Goal: Navigation & Orientation: Find specific page/section

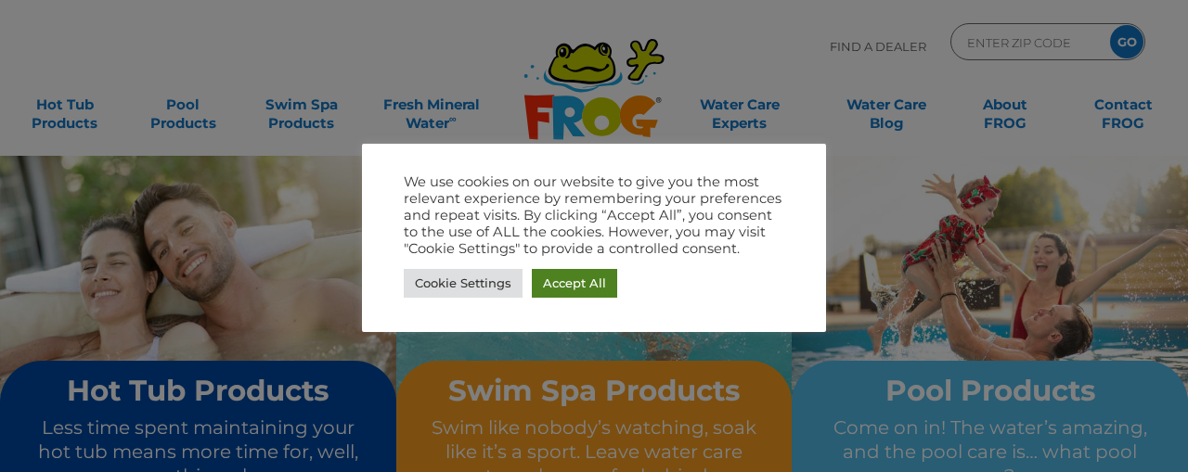
click at [577, 283] on link "Accept All" at bounding box center [574, 283] width 85 height 29
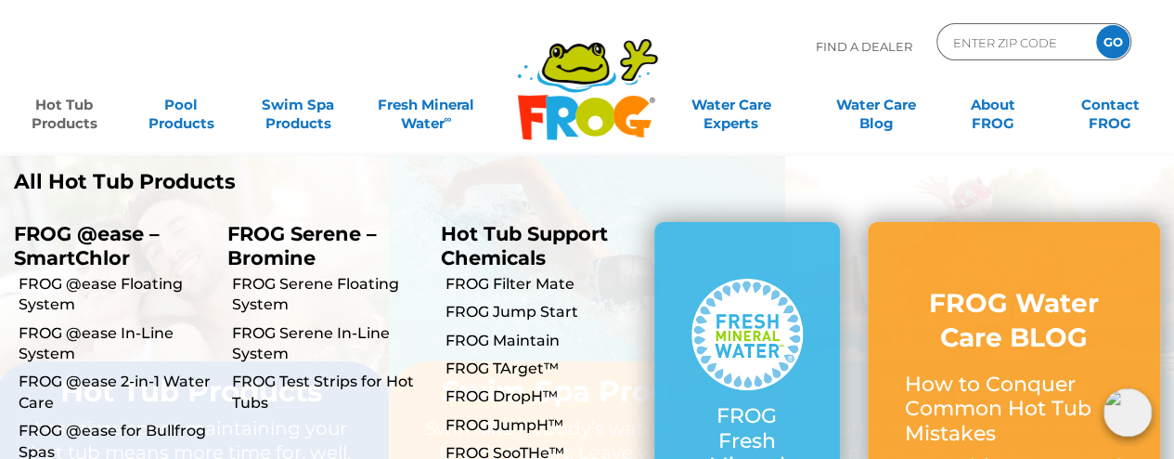
click at [67, 107] on link "Hot Tub Products" at bounding box center [64, 104] width 91 height 37
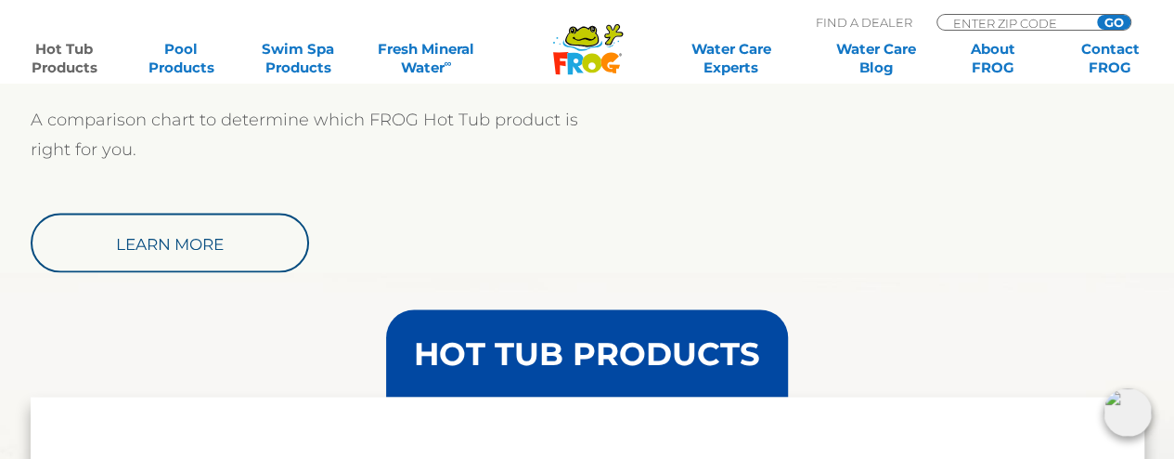
scroll to position [1578, 0]
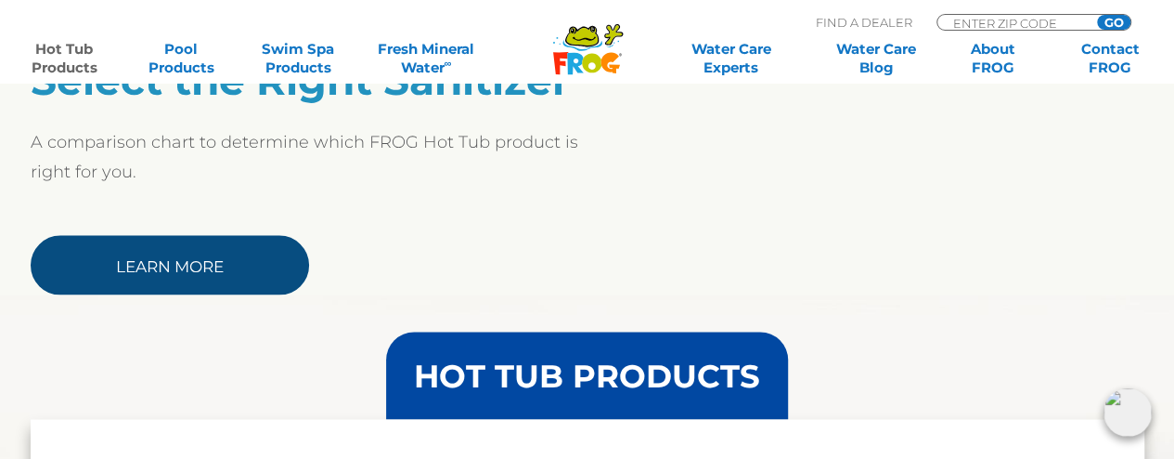
click at [138, 262] on link "Learn More" at bounding box center [170, 264] width 278 height 59
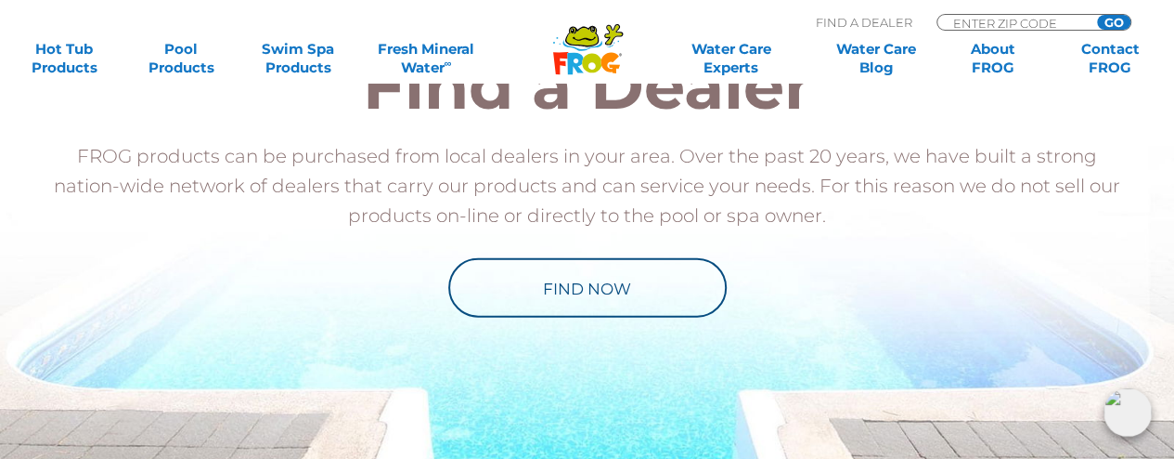
scroll to position [1949, 0]
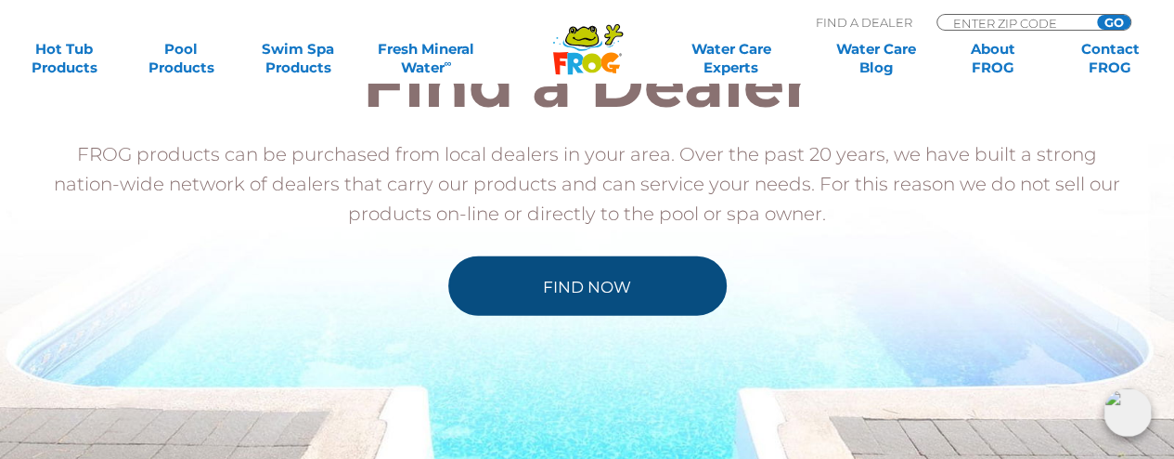
click at [613, 285] on link "Find Now" at bounding box center [587, 285] width 278 height 59
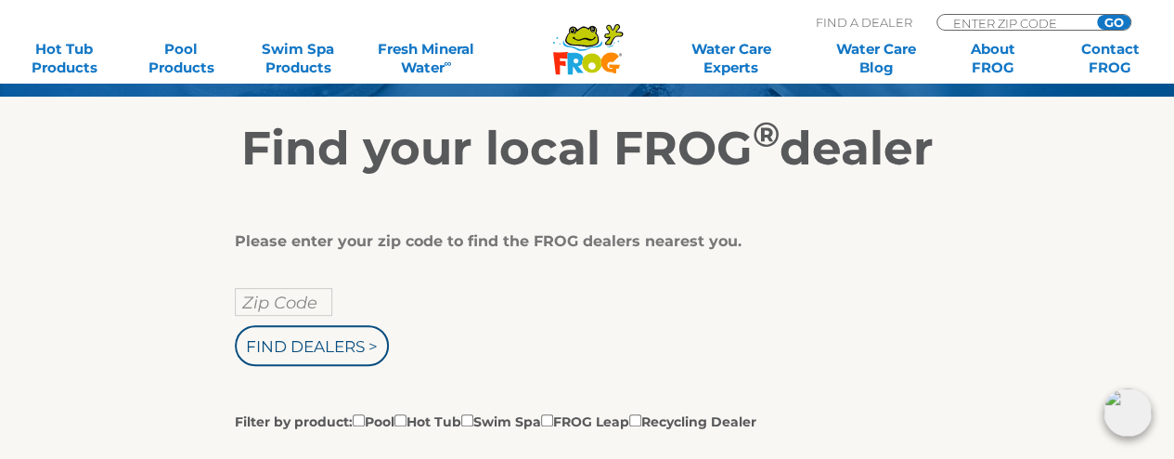
scroll to position [278, 0]
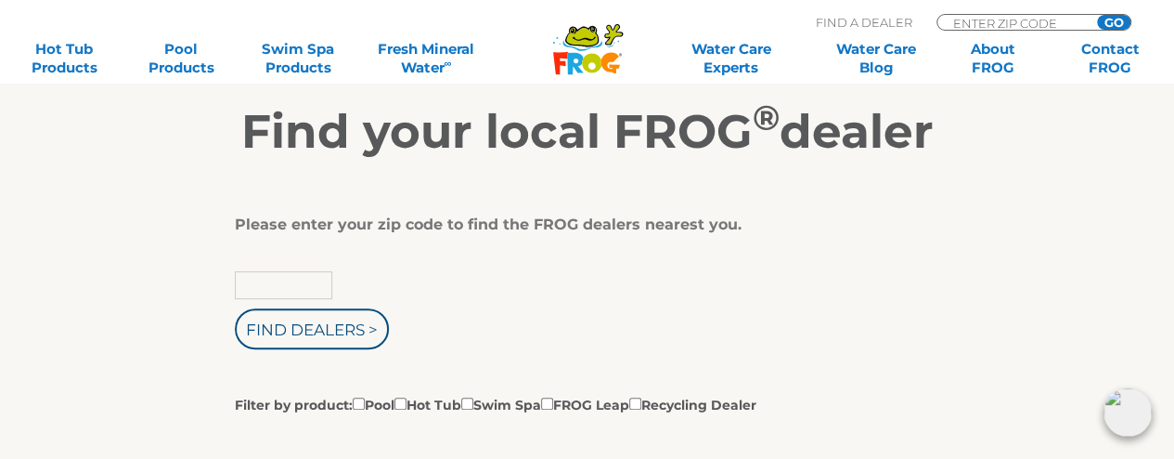
click at [293, 294] on input "text" at bounding box center [283, 285] width 97 height 28
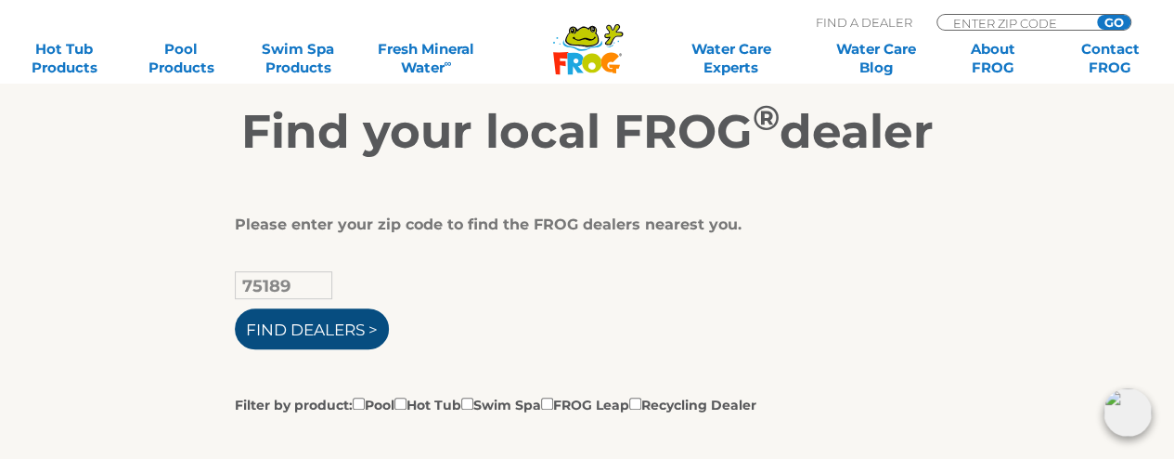
type input "75189"
click at [347, 328] on input "Find Dealers >" at bounding box center [312, 328] width 154 height 41
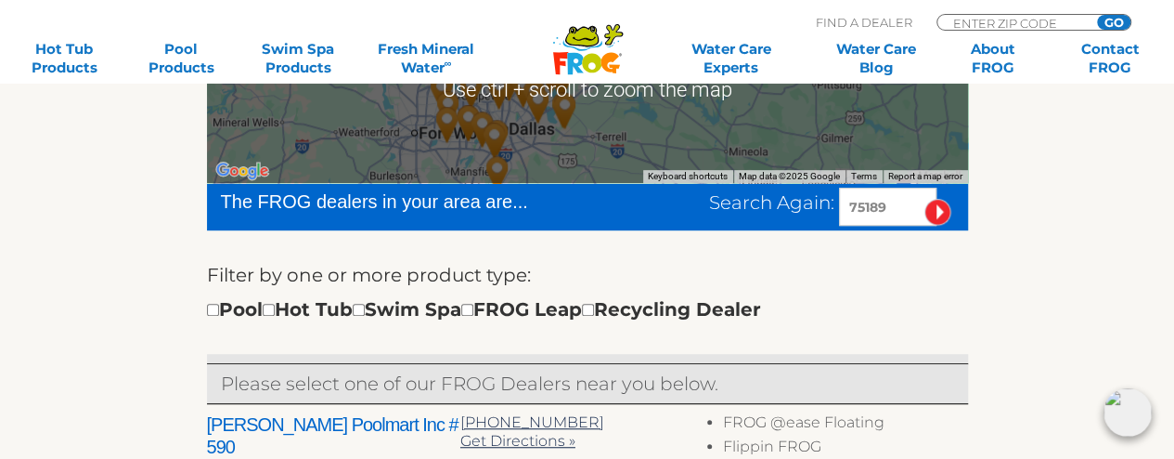
scroll to position [650, 0]
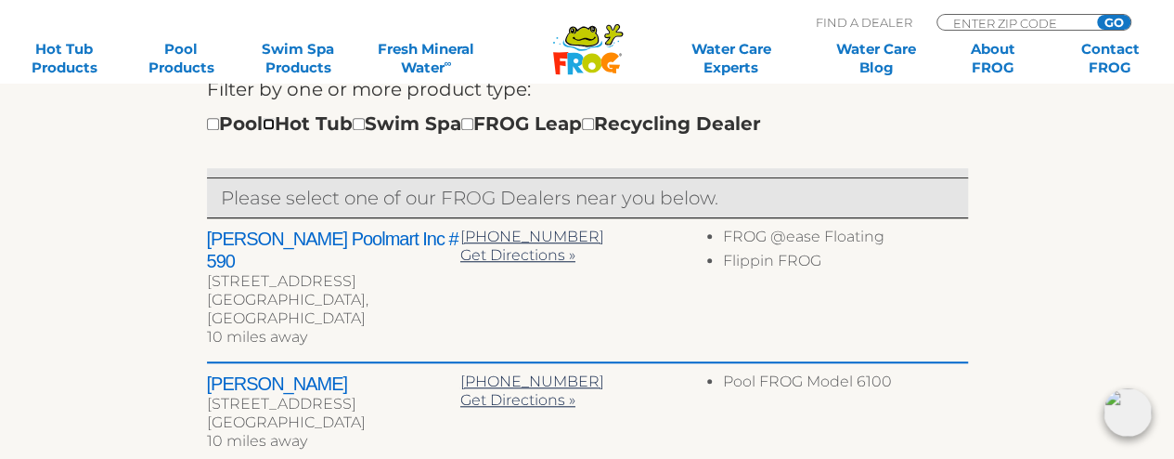
click at [275, 125] on input "checkbox" at bounding box center [269, 124] width 12 height 12
checkbox input "true"
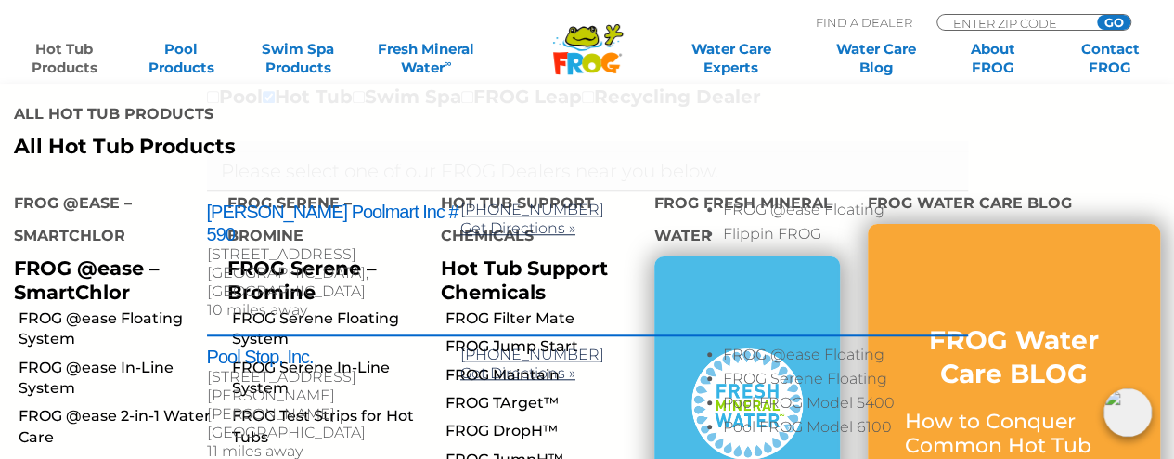
scroll to position [305, 0]
